Goal: Navigation & Orientation: Find specific page/section

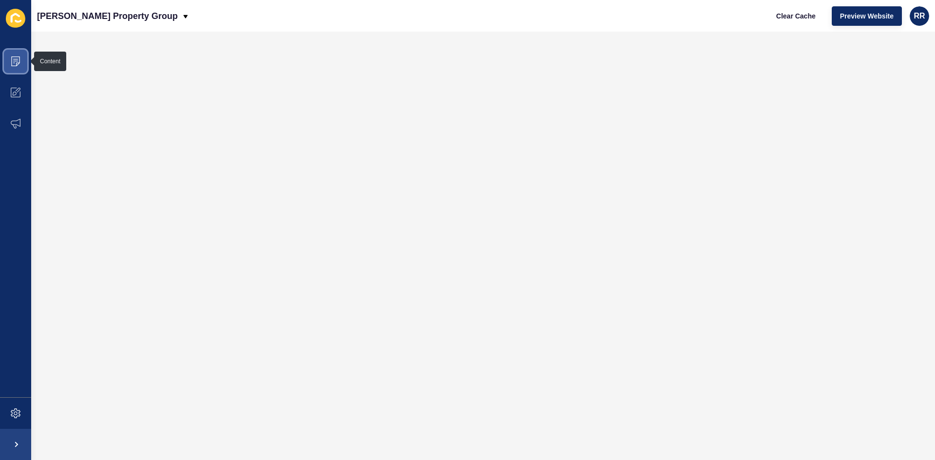
click at [8, 55] on span at bounding box center [15, 61] width 31 height 31
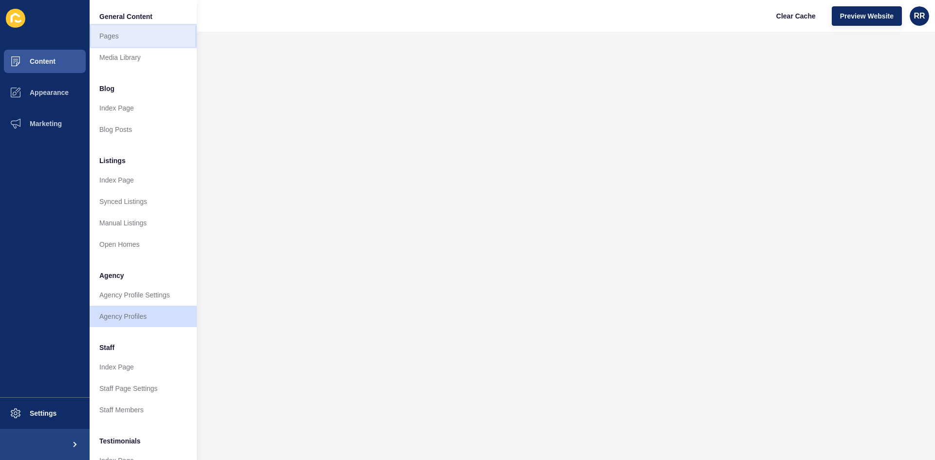
click at [123, 35] on link "Pages" at bounding box center [143, 35] width 107 height 21
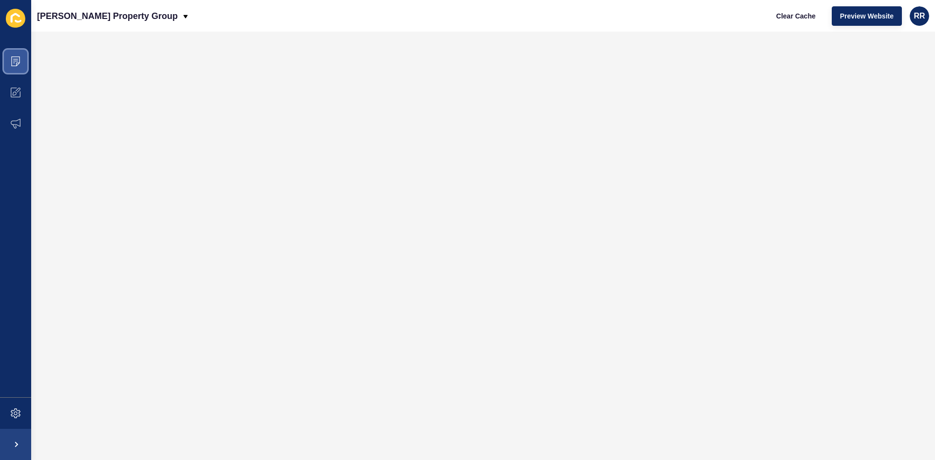
click at [17, 63] on icon at bounding box center [15, 61] width 9 height 10
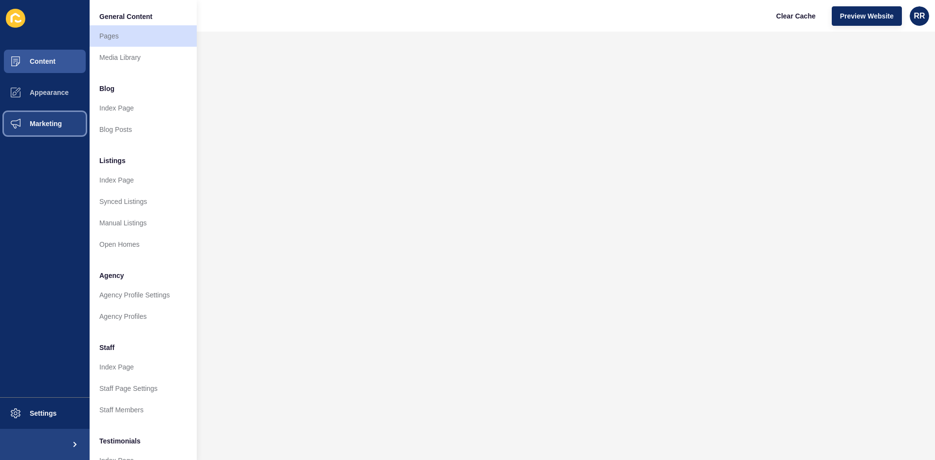
click at [54, 122] on span "Marketing" at bounding box center [30, 124] width 63 height 8
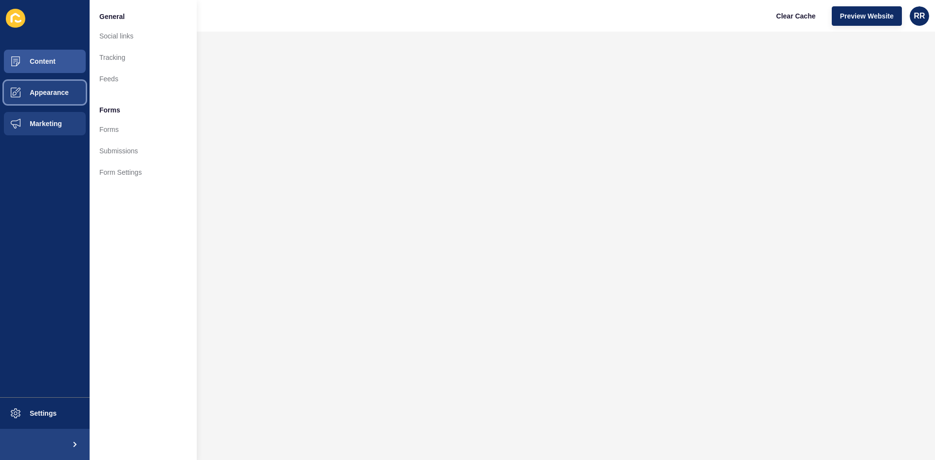
click at [27, 98] on span at bounding box center [15, 92] width 31 height 31
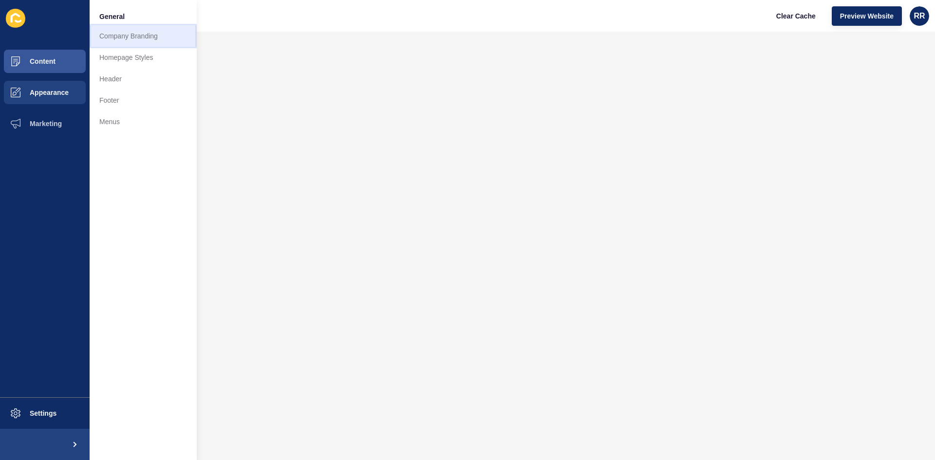
click at [142, 45] on link "Company Branding" at bounding box center [143, 35] width 107 height 21
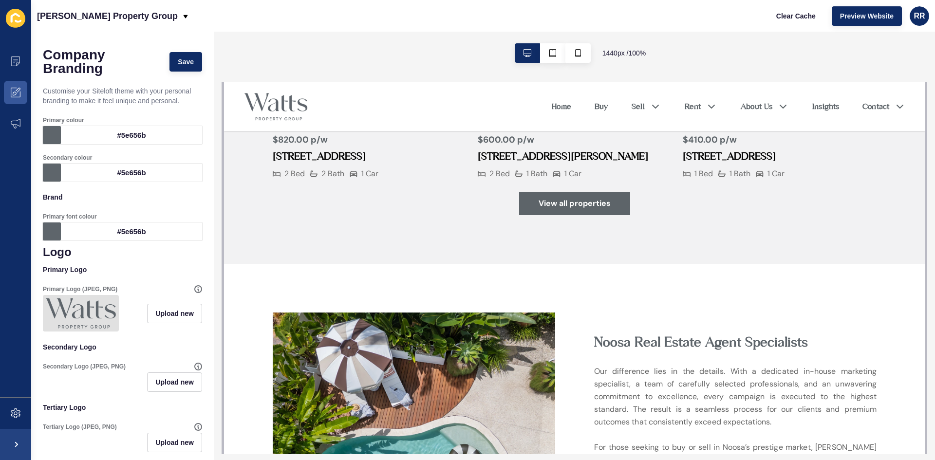
click at [315, 215] on div "View all properties" at bounding box center [574, 203] width 604 height 23
click at [16, 92] on icon at bounding box center [15, 94] width 4 height 4
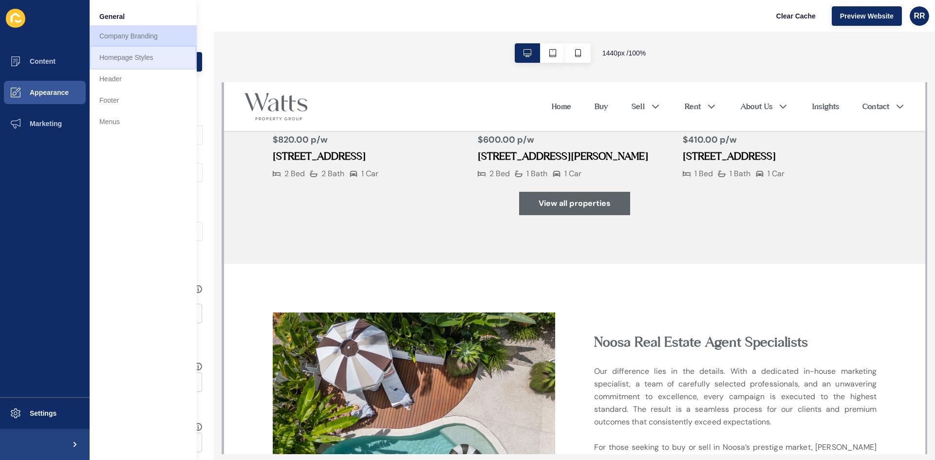
click at [145, 58] on link "Homepage Styles" at bounding box center [143, 57] width 107 height 21
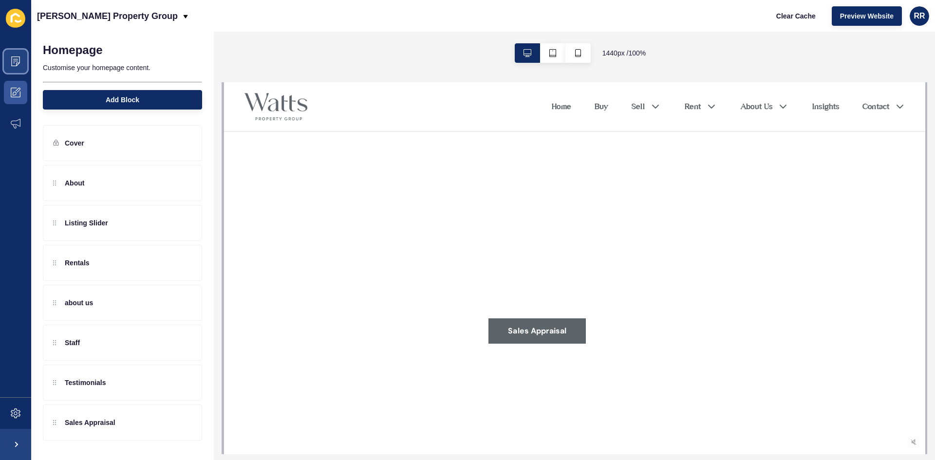
click at [9, 57] on span at bounding box center [15, 61] width 31 height 31
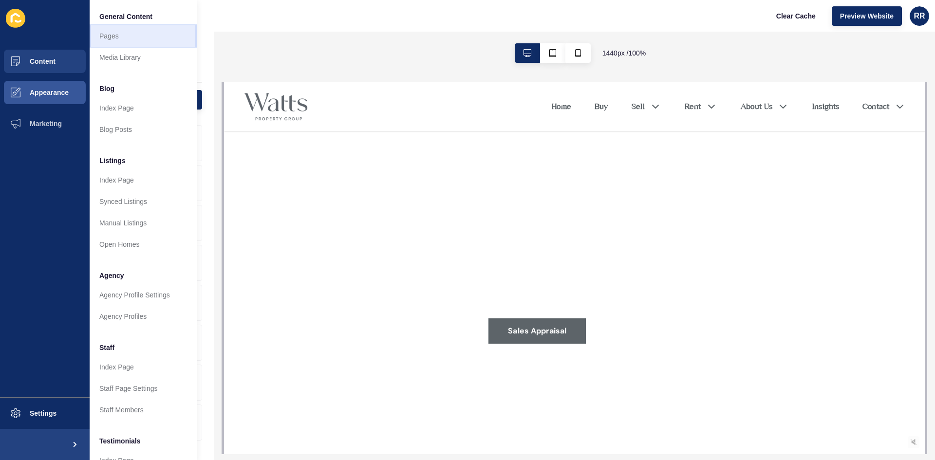
click at [123, 37] on link "Pages" at bounding box center [143, 35] width 107 height 21
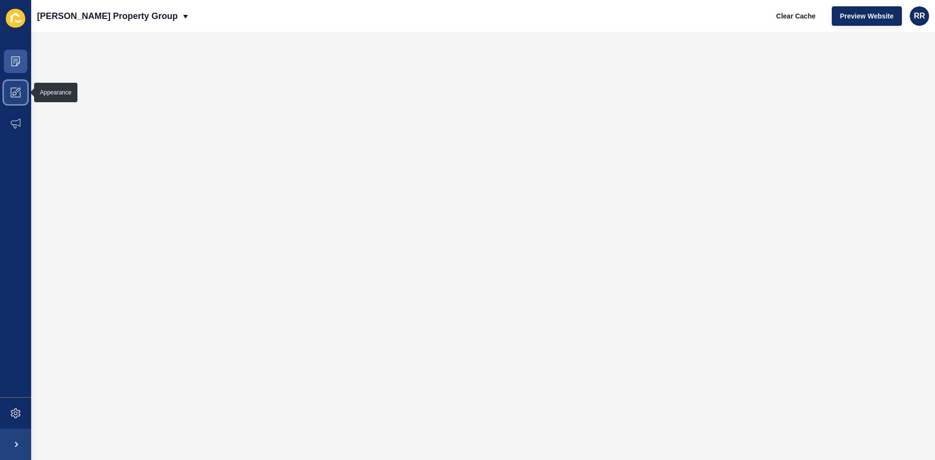
click at [20, 90] on span at bounding box center [15, 92] width 31 height 31
click at [16, 57] on icon at bounding box center [15, 61] width 9 height 10
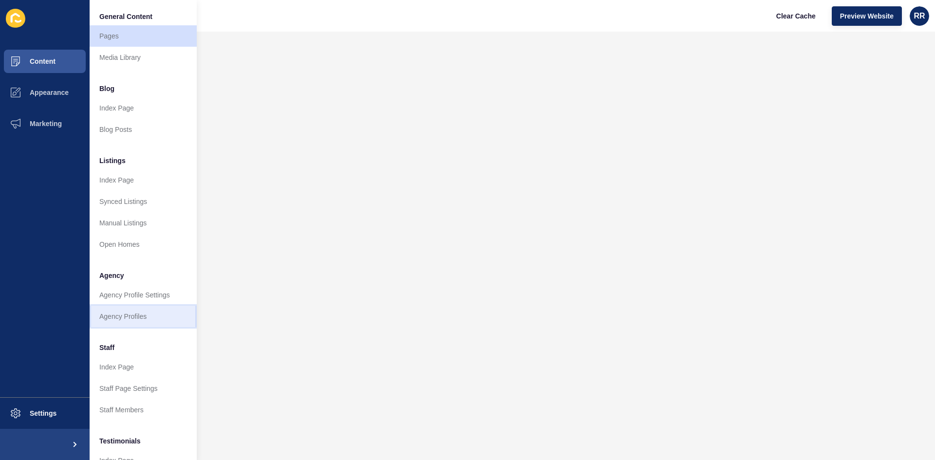
click at [149, 324] on link "Agency Profiles" at bounding box center [143, 316] width 107 height 21
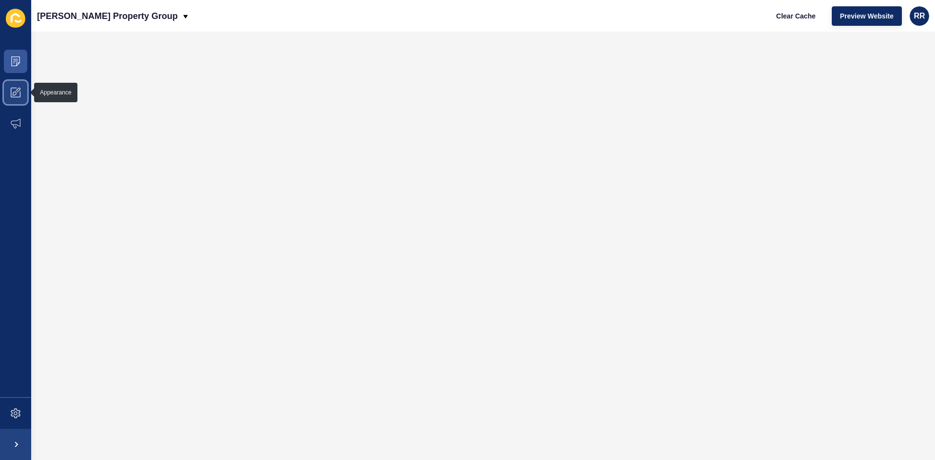
click at [20, 83] on span at bounding box center [15, 92] width 31 height 31
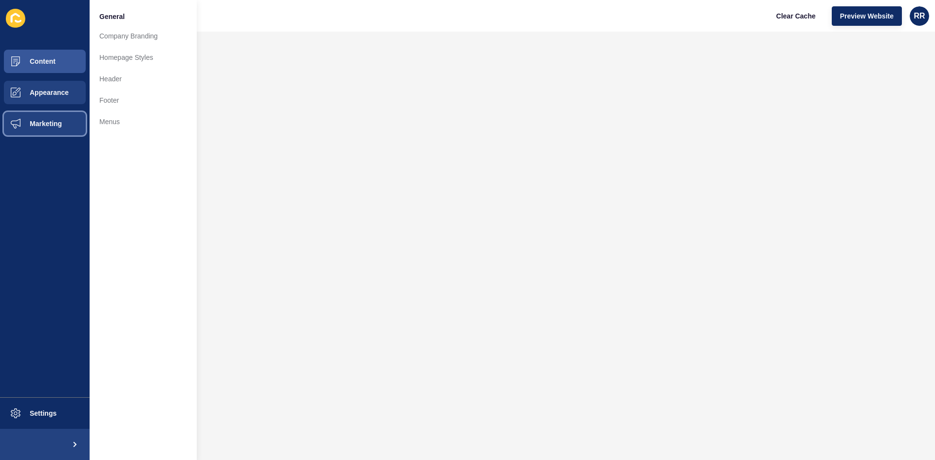
click at [46, 121] on span "Marketing" at bounding box center [30, 124] width 63 height 8
click at [48, 98] on button "Appearance" at bounding box center [45, 92] width 90 height 31
click at [62, 58] on button "Content" at bounding box center [45, 61] width 90 height 31
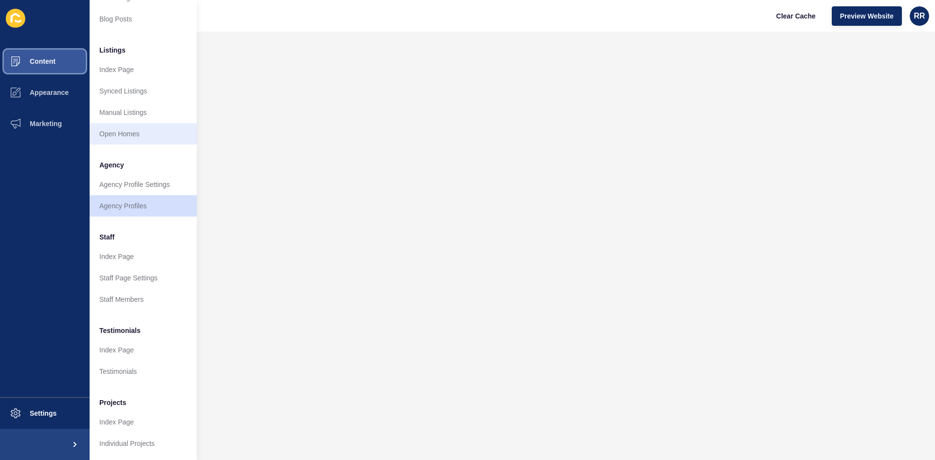
scroll to position [118, 0]
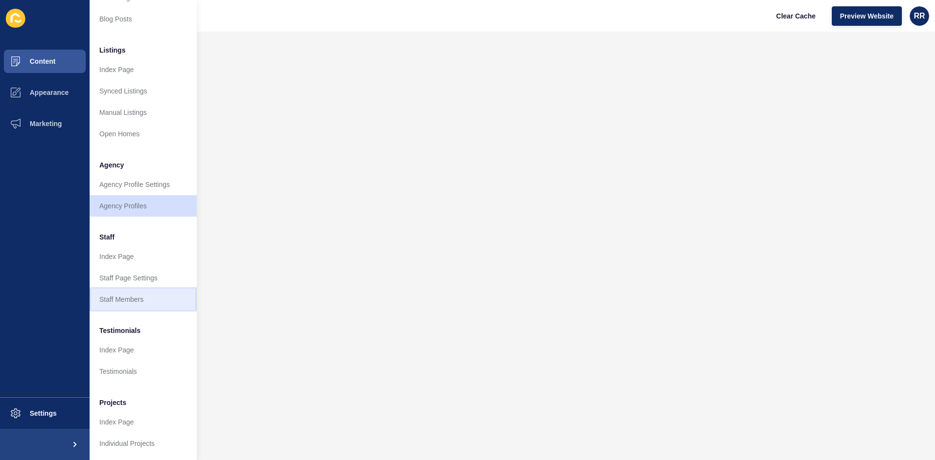
click at [126, 292] on link "Staff Members" at bounding box center [143, 299] width 107 height 21
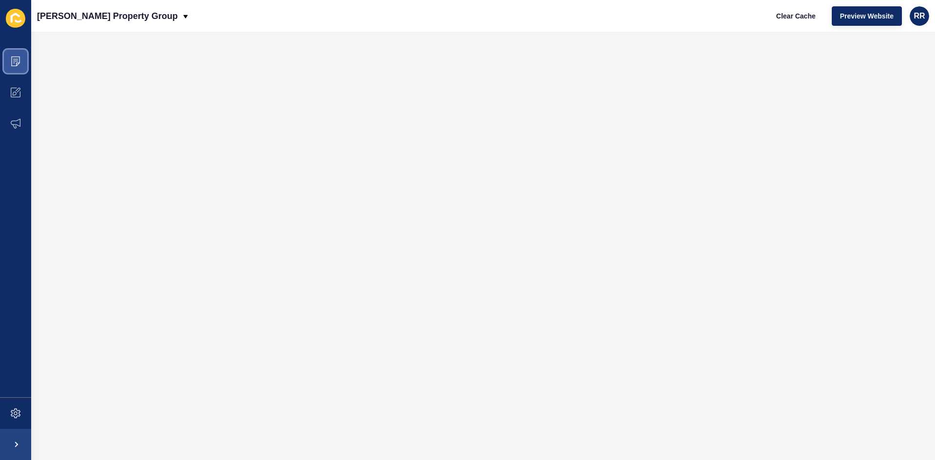
click at [8, 57] on span at bounding box center [15, 61] width 31 height 31
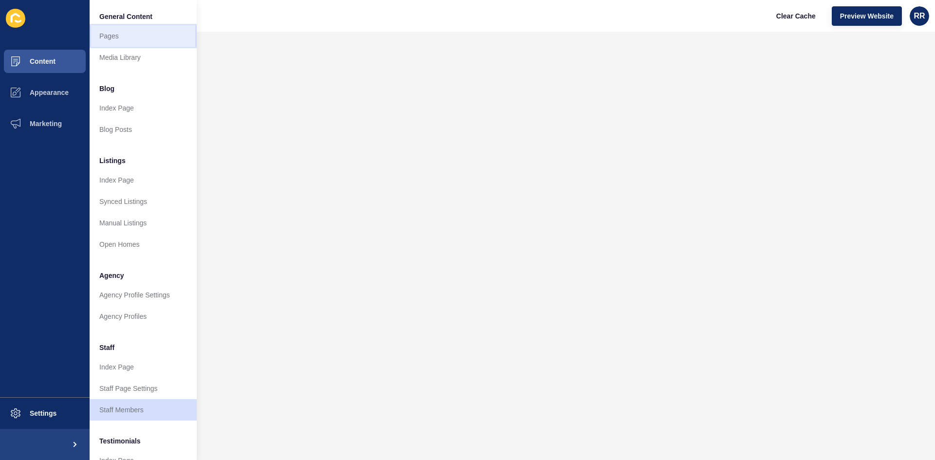
click at [134, 38] on link "Pages" at bounding box center [143, 35] width 107 height 21
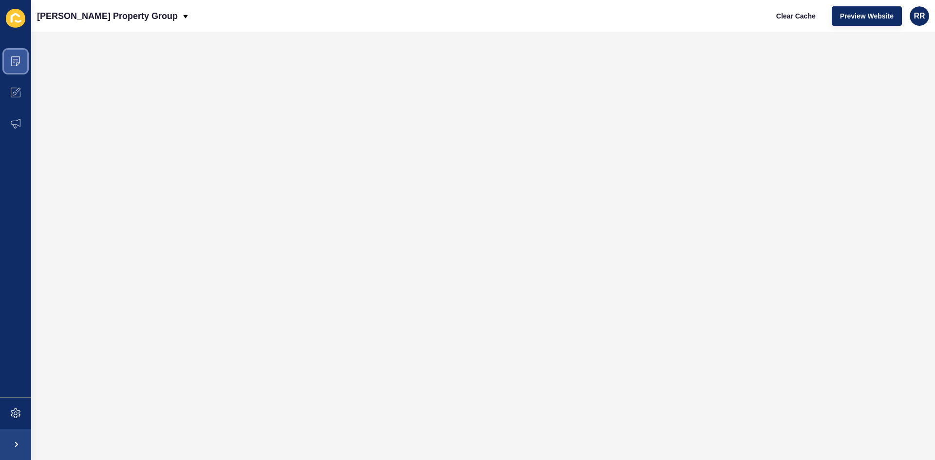
click at [12, 58] on icon at bounding box center [15, 61] width 9 height 10
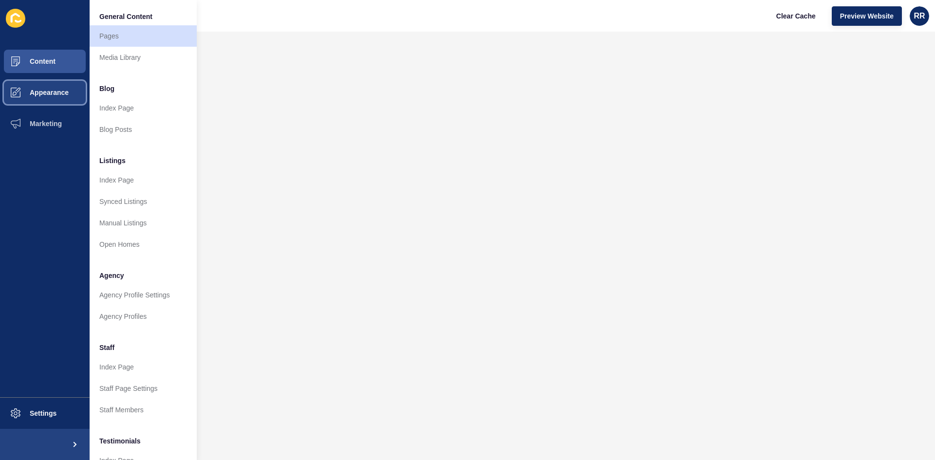
click at [30, 97] on span at bounding box center [15, 92] width 31 height 31
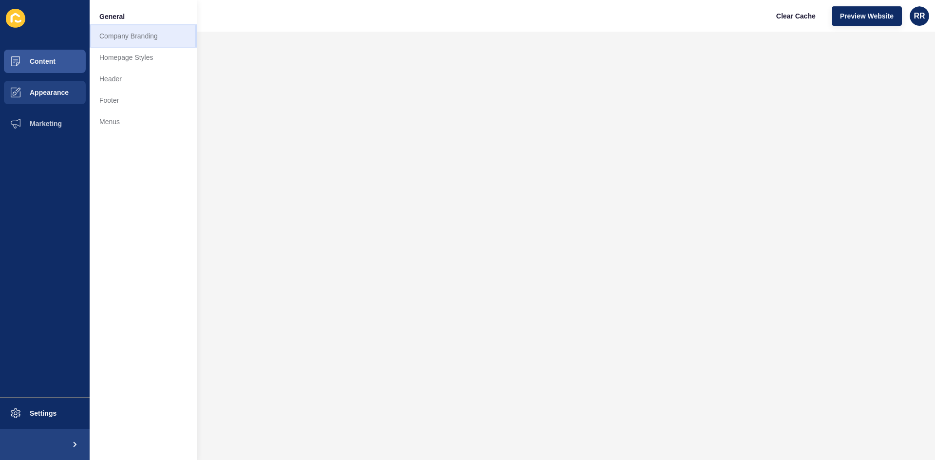
click at [136, 39] on link "Company Branding" at bounding box center [143, 35] width 107 height 21
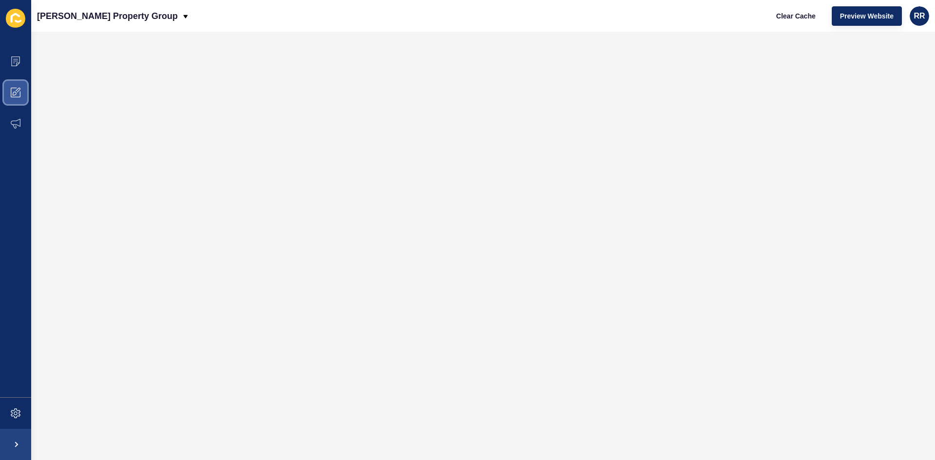
click at [24, 93] on span at bounding box center [15, 92] width 31 height 31
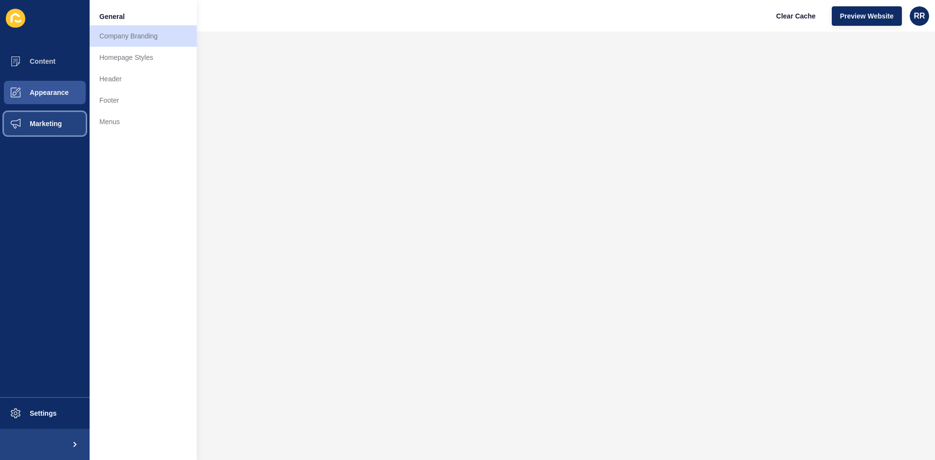
click at [48, 124] on span "Marketing" at bounding box center [30, 124] width 63 height 8
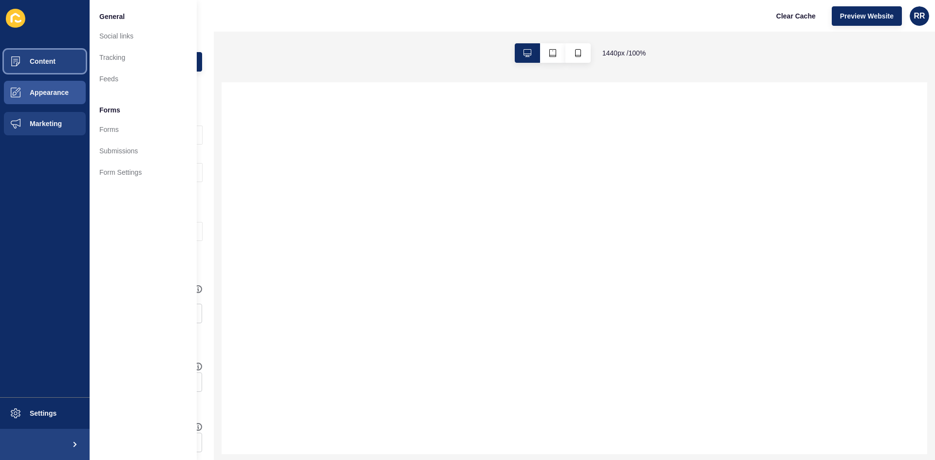
click at [48, 66] on button "Content" at bounding box center [45, 61] width 90 height 31
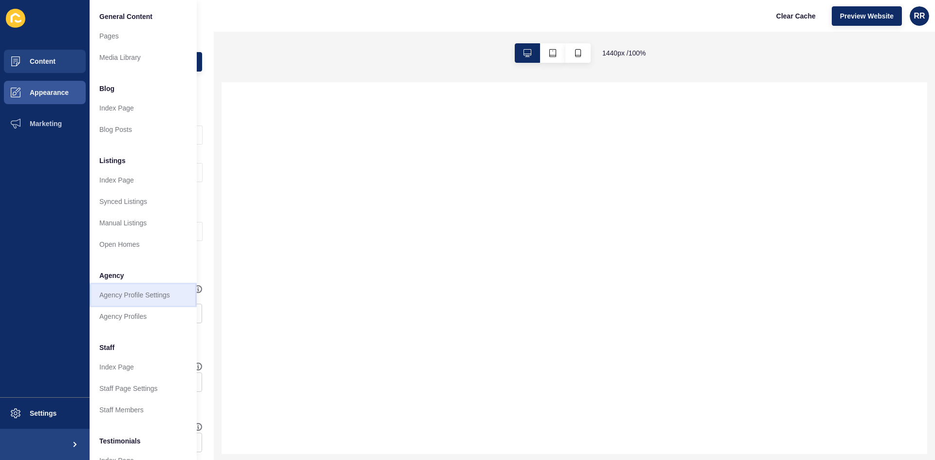
click at [127, 287] on link "Agency Profile Settings" at bounding box center [143, 294] width 107 height 21
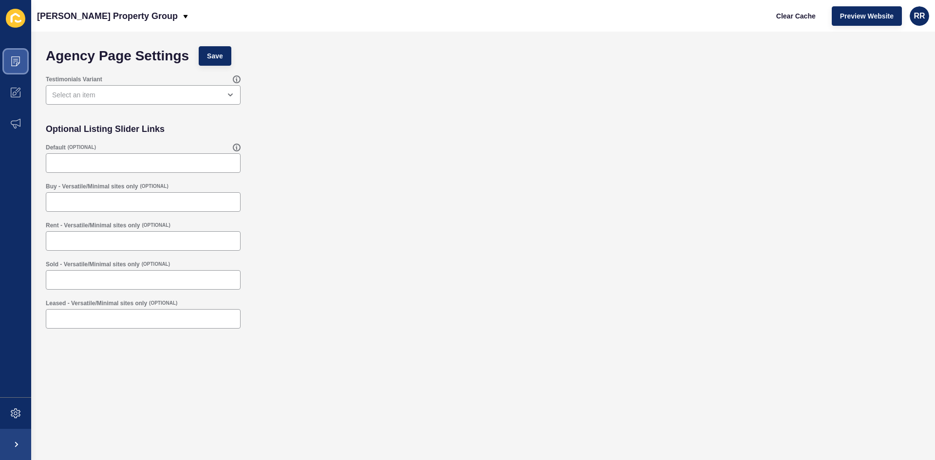
click at [14, 68] on span at bounding box center [15, 61] width 31 height 31
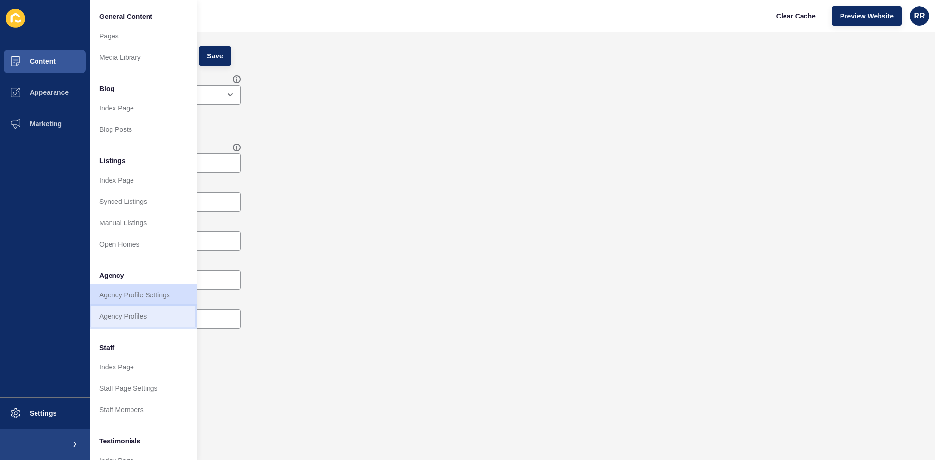
click at [130, 312] on link "Agency Profiles" at bounding box center [143, 316] width 107 height 21
